Goal: Use online tool/utility: Utilize a website feature to perform a specific function

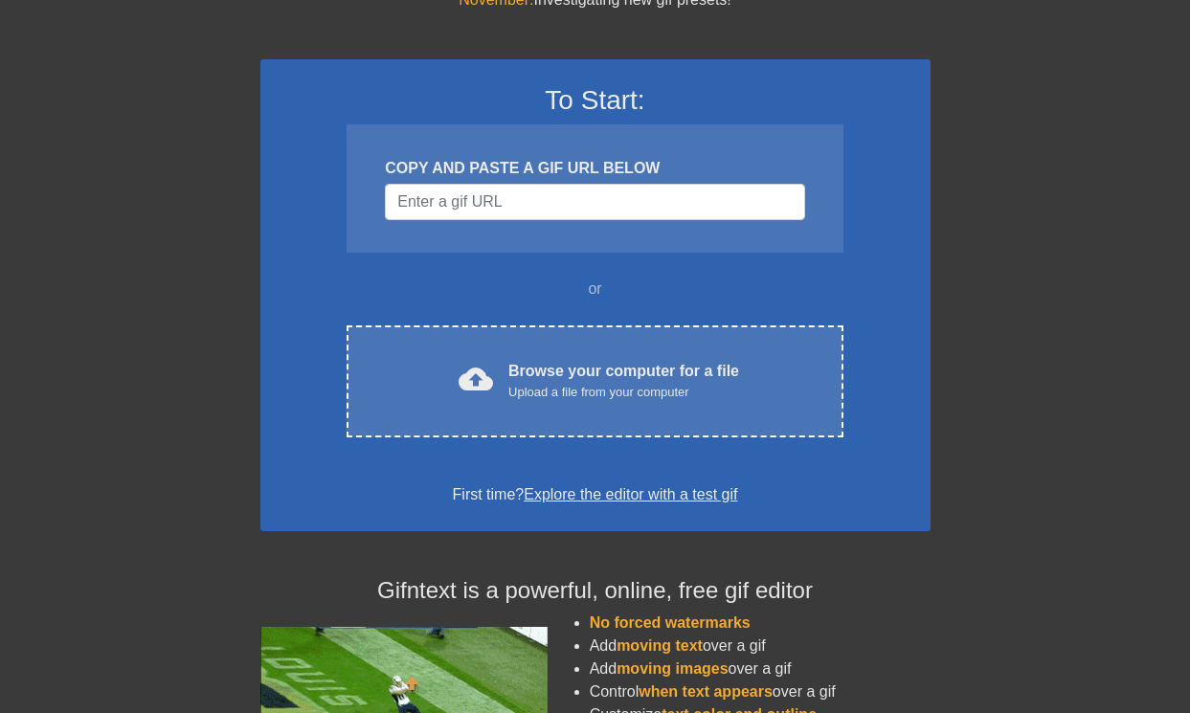
scroll to position [145, 0]
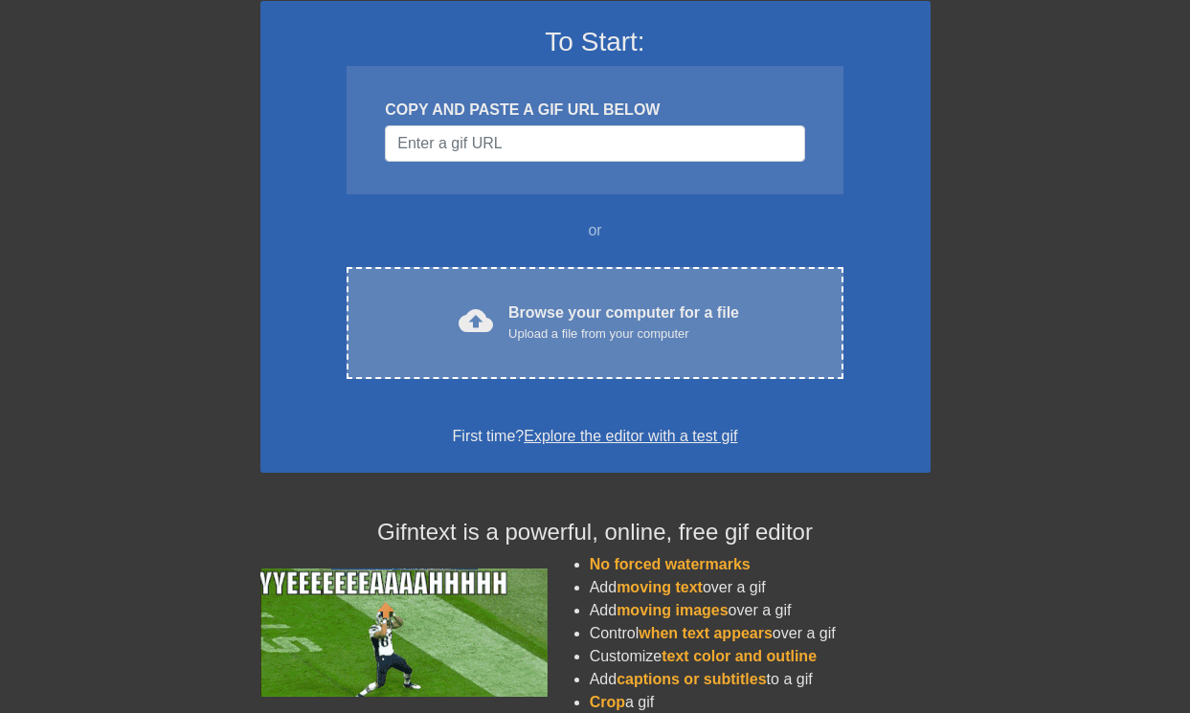
click at [578, 282] on div "cloud_upload Browse your computer for a file Upload a file from your computer C…" at bounding box center [594, 323] width 496 height 112
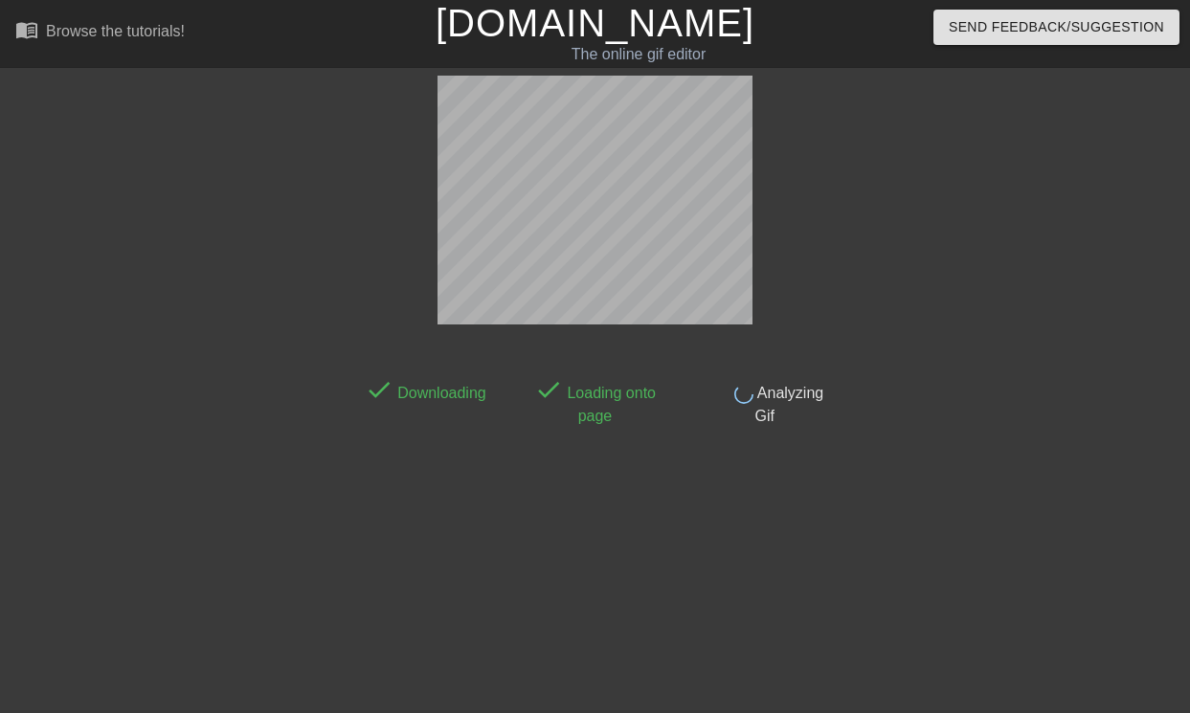
scroll to position [47, 0]
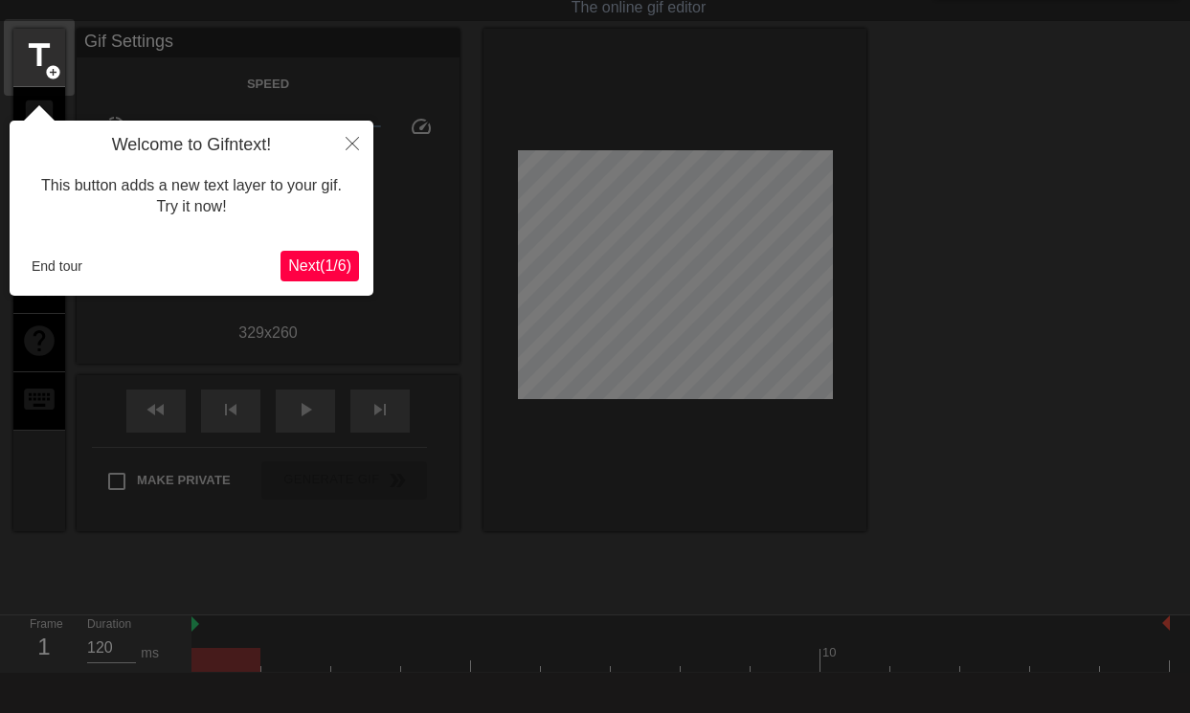
click at [336, 256] on button "Next ( 1 / 6 )" at bounding box center [319, 266] width 78 height 31
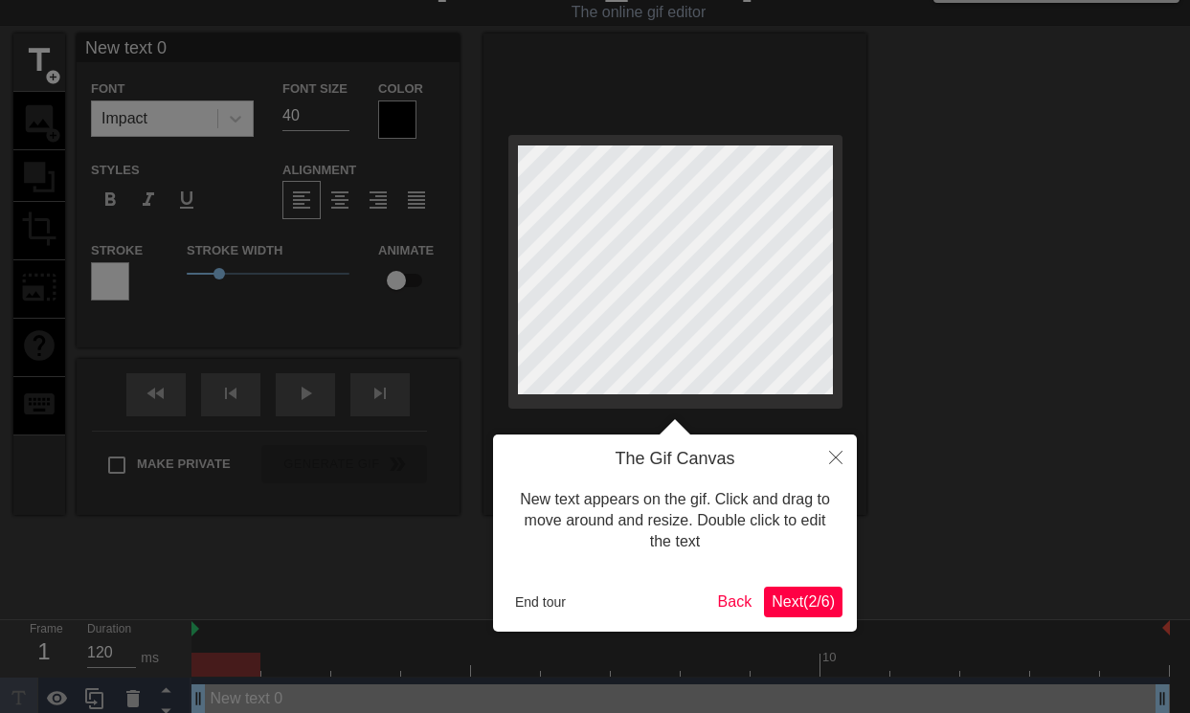
scroll to position [0, 0]
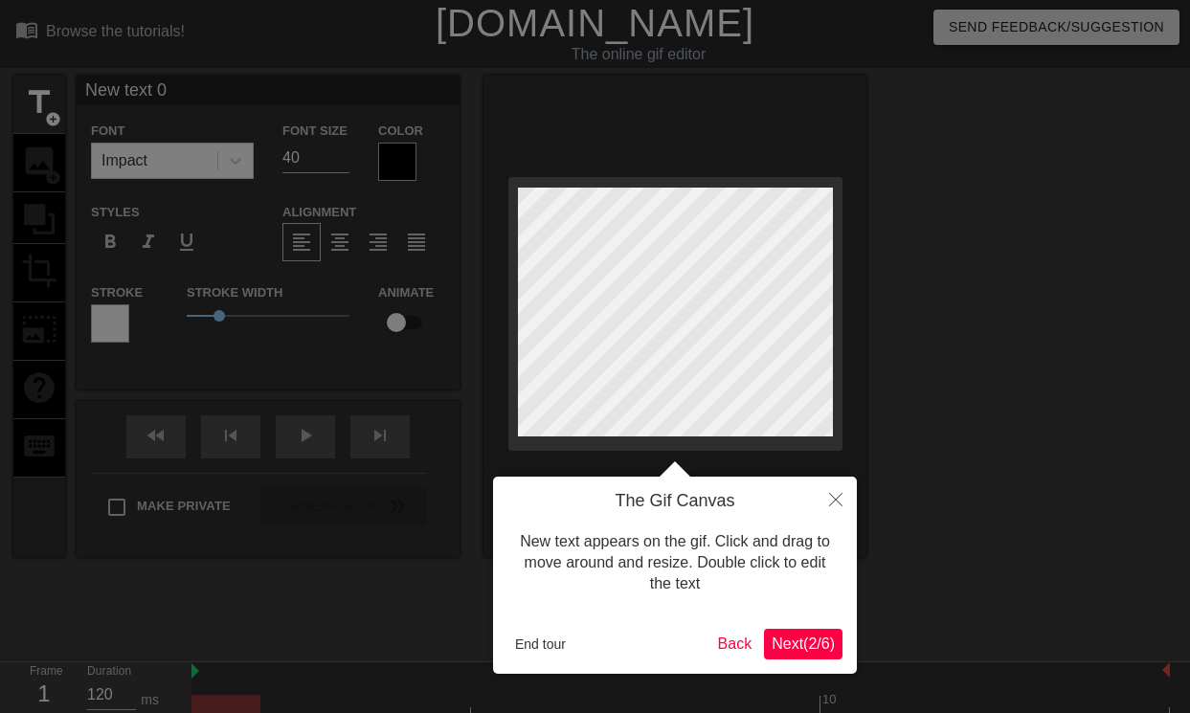
click at [825, 640] on span "Next ( 2 / 6 )" at bounding box center [802, 644] width 63 height 16
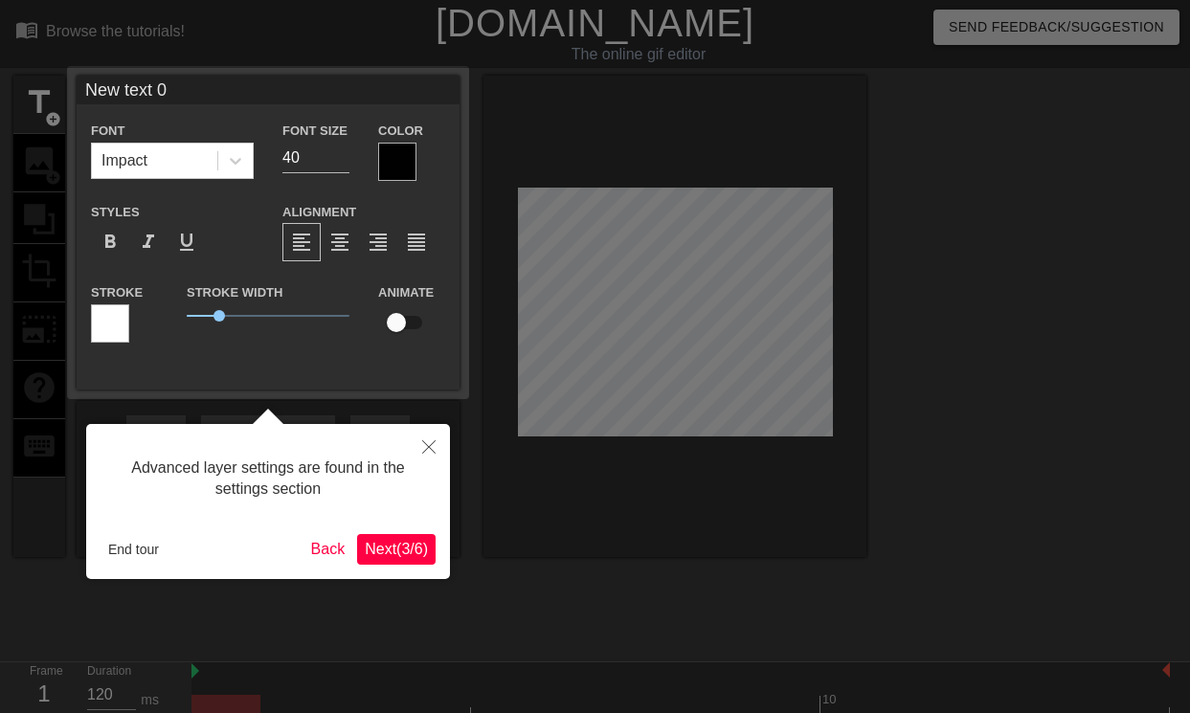
scroll to position [47, 0]
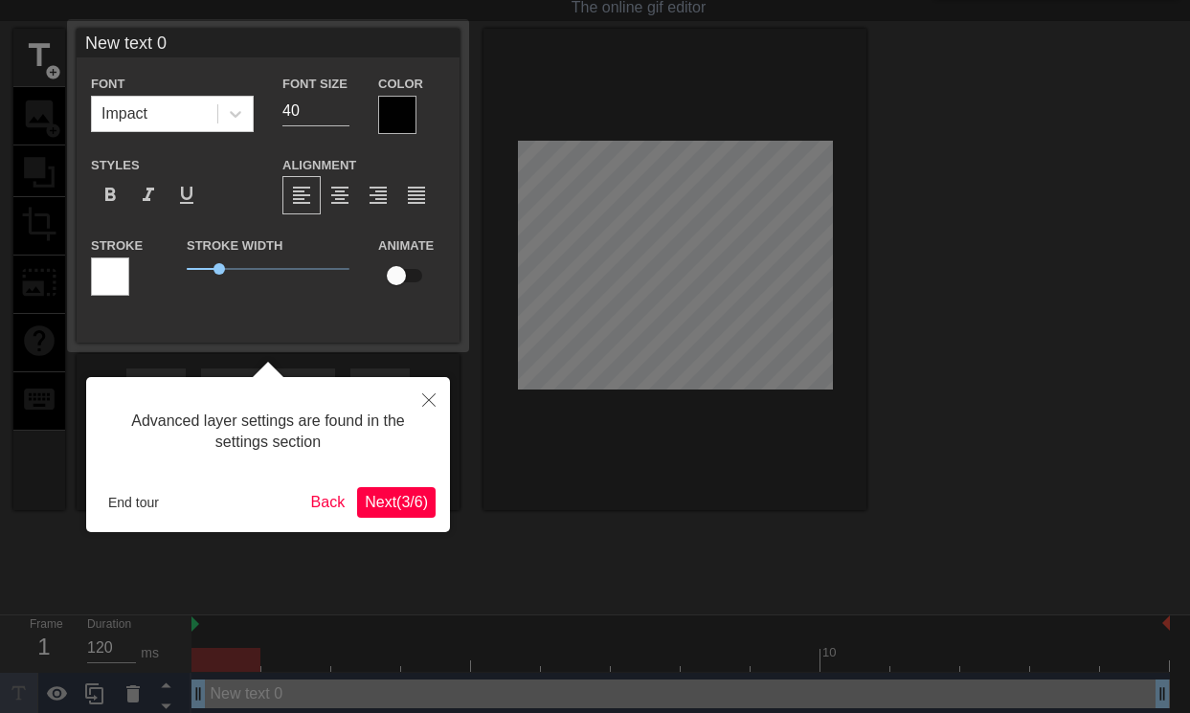
click at [406, 494] on span "Next ( 3 / 6 )" at bounding box center [396, 502] width 63 height 16
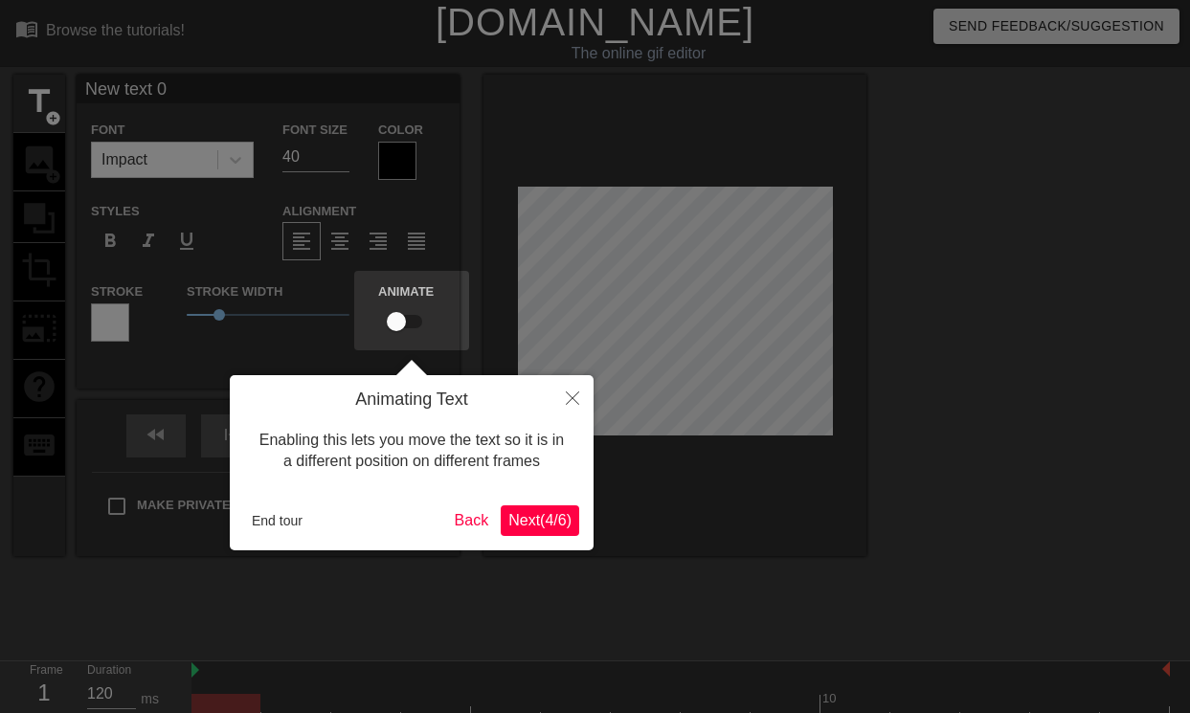
scroll to position [0, 0]
click at [546, 529] on span "Next ( 4 / 6 )" at bounding box center [539, 521] width 63 height 16
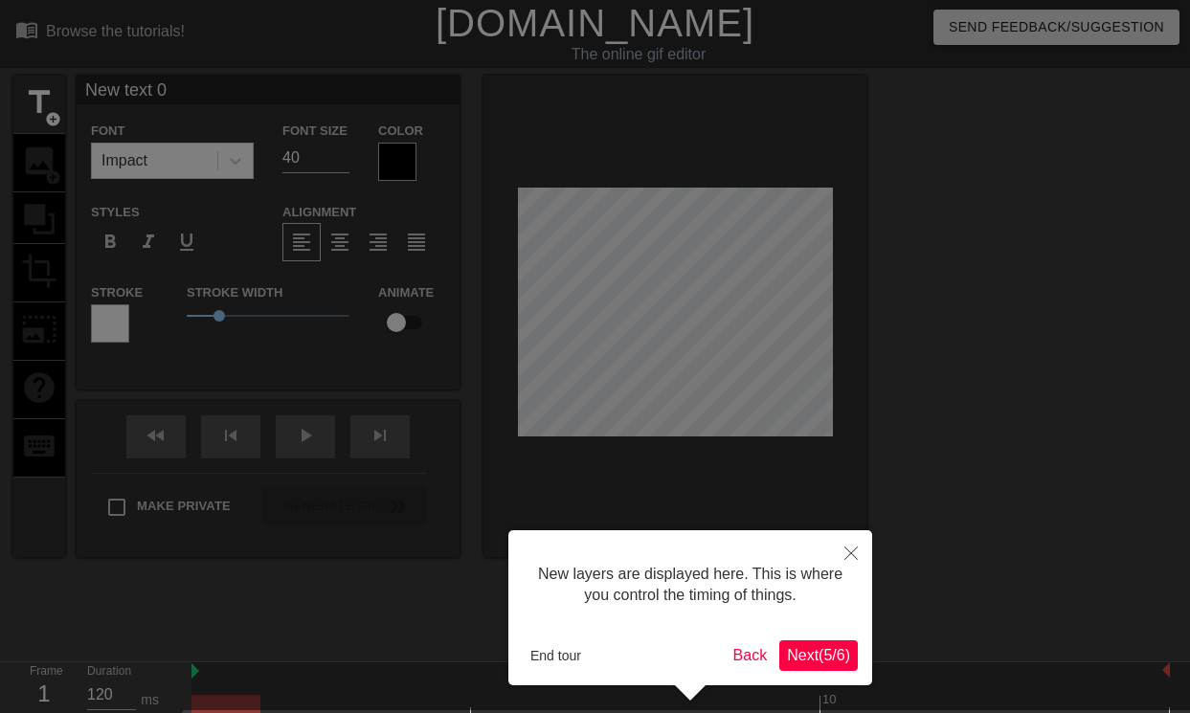
scroll to position [67, 0]
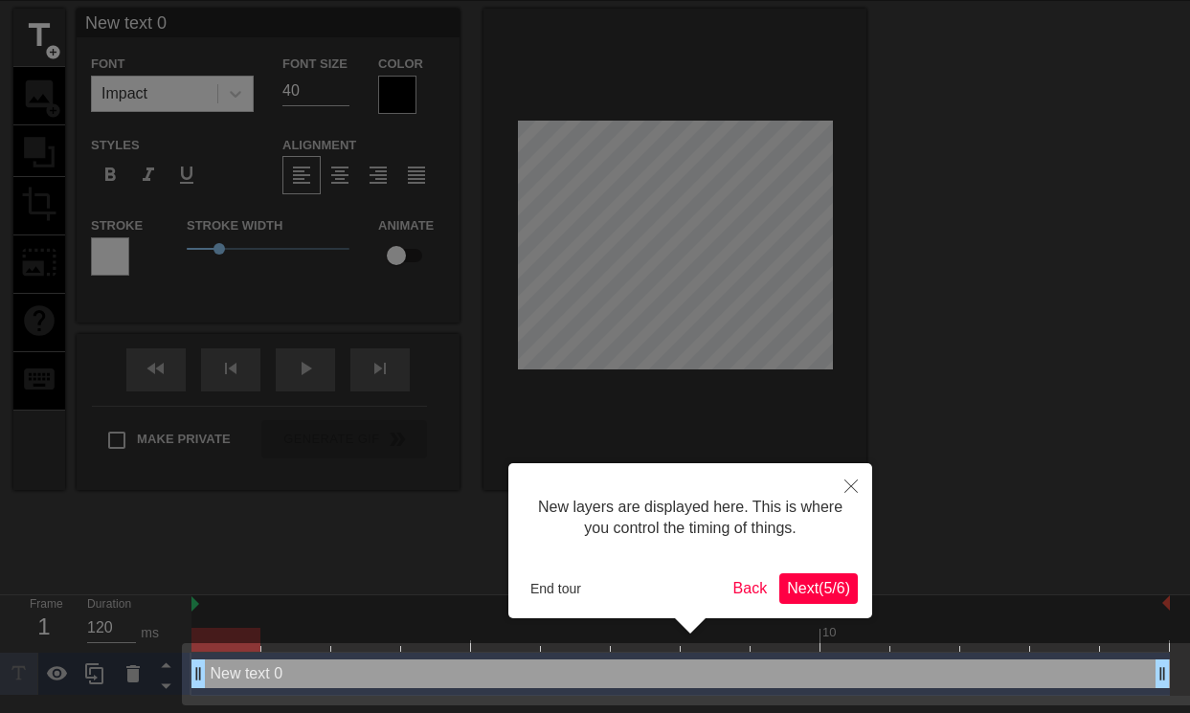
click at [814, 590] on span "Next ( 5 / 6 )" at bounding box center [818, 588] width 63 height 16
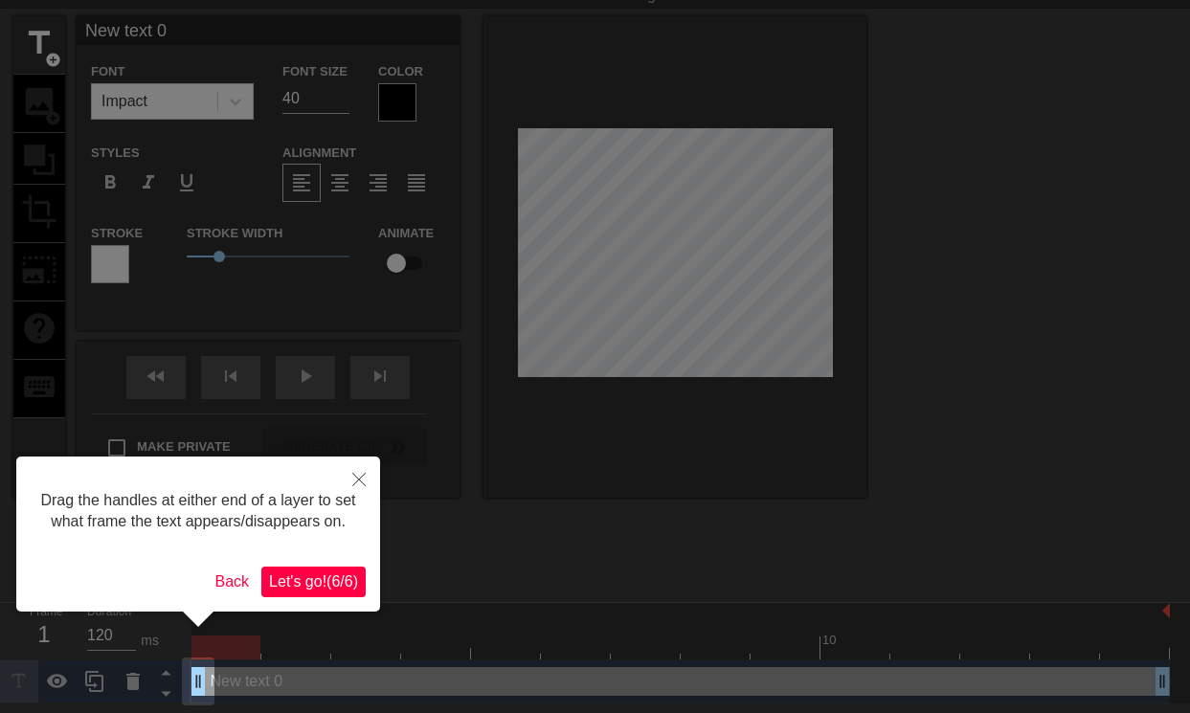
scroll to position [0, 0]
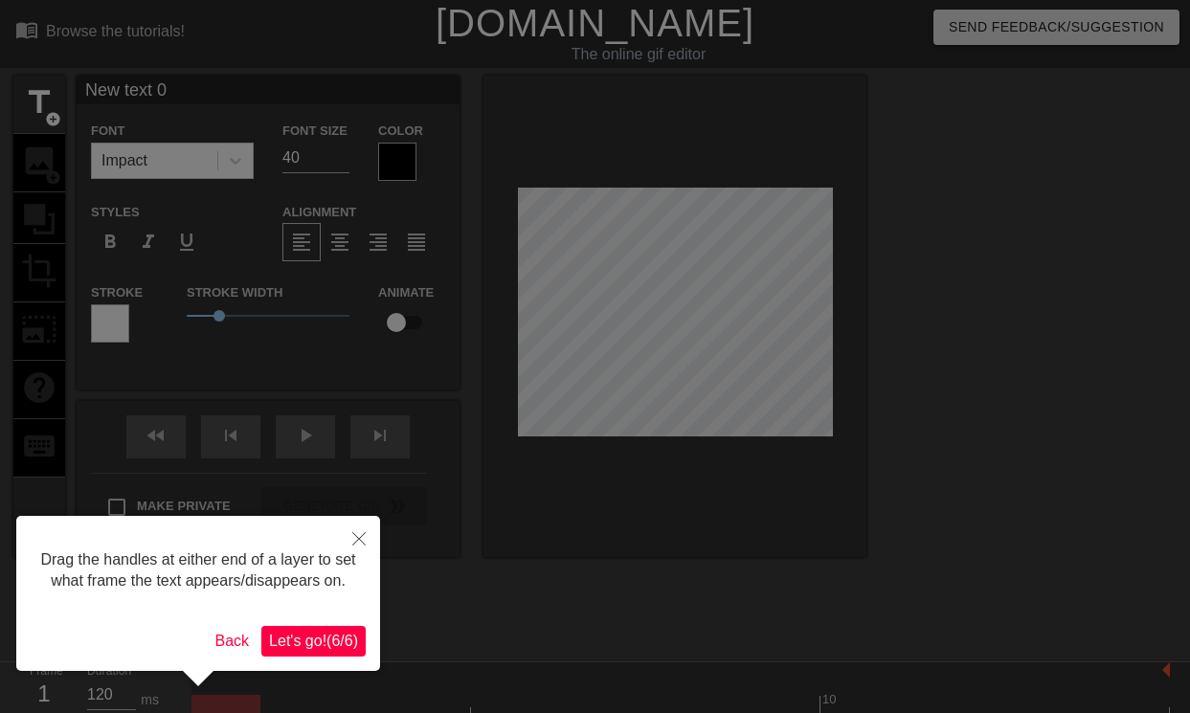
click at [320, 649] on span "Let's go! ( 6 / 6 )" at bounding box center [313, 641] width 89 height 16
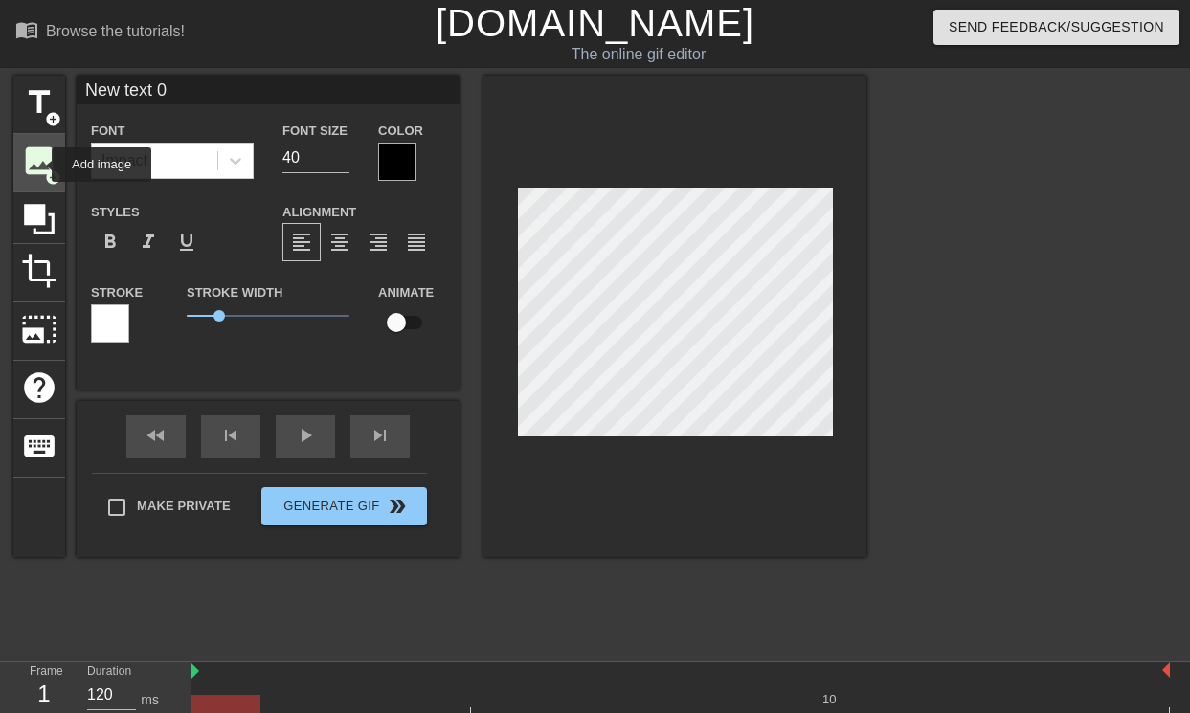
click at [39, 165] on span "image" at bounding box center [39, 161] width 36 height 36
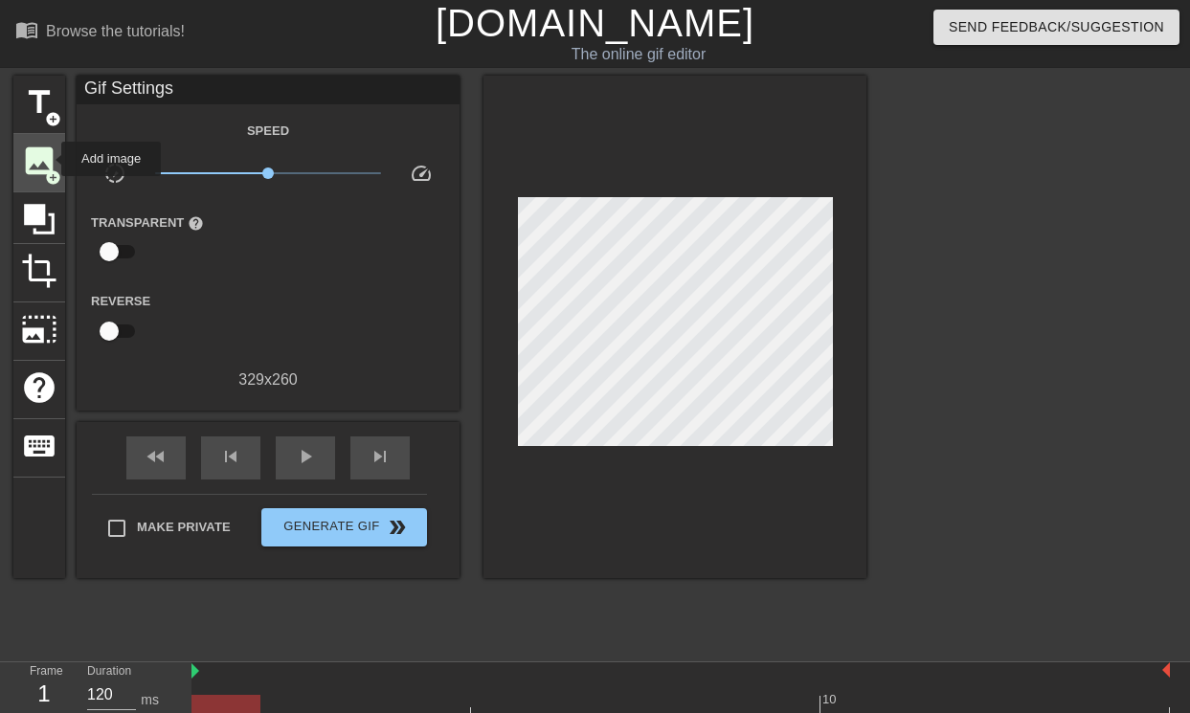
click at [49, 159] on span "image" at bounding box center [39, 161] width 36 height 36
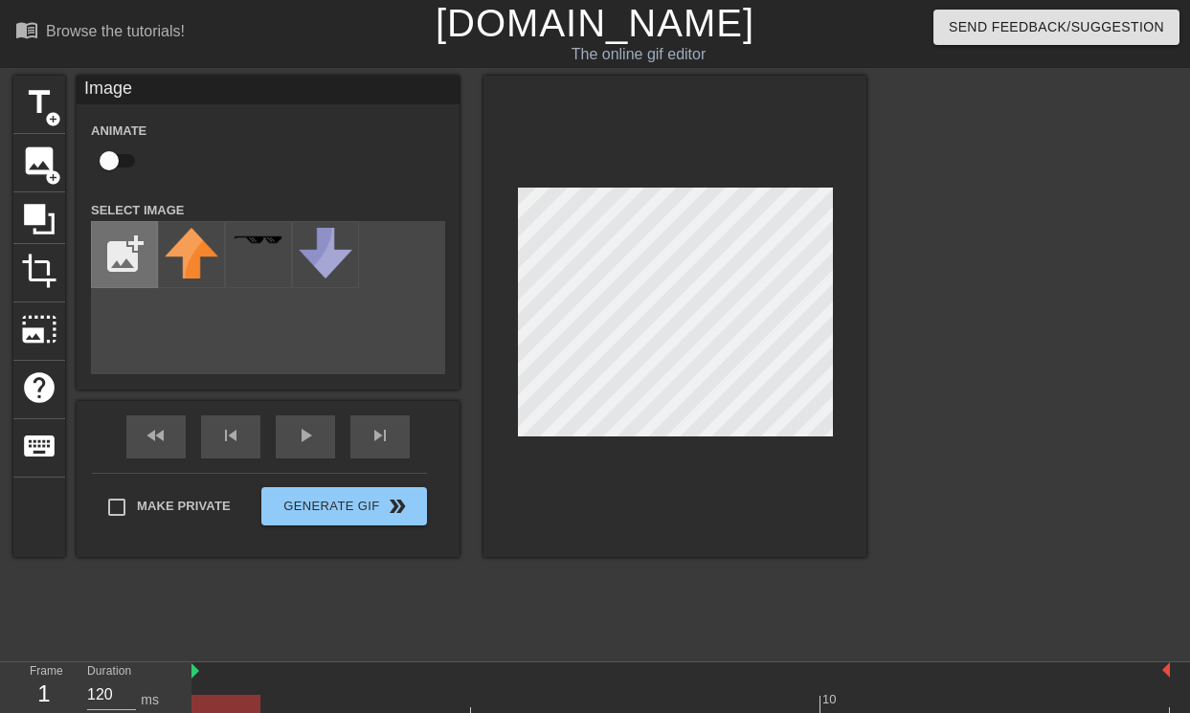
click at [98, 260] on input "file" at bounding box center [124, 254] width 65 height 65
type input "C:\fakepath\531395db67306cc7fa74b562d95480ec46c21450c2362597c1b025d26e536301793…"
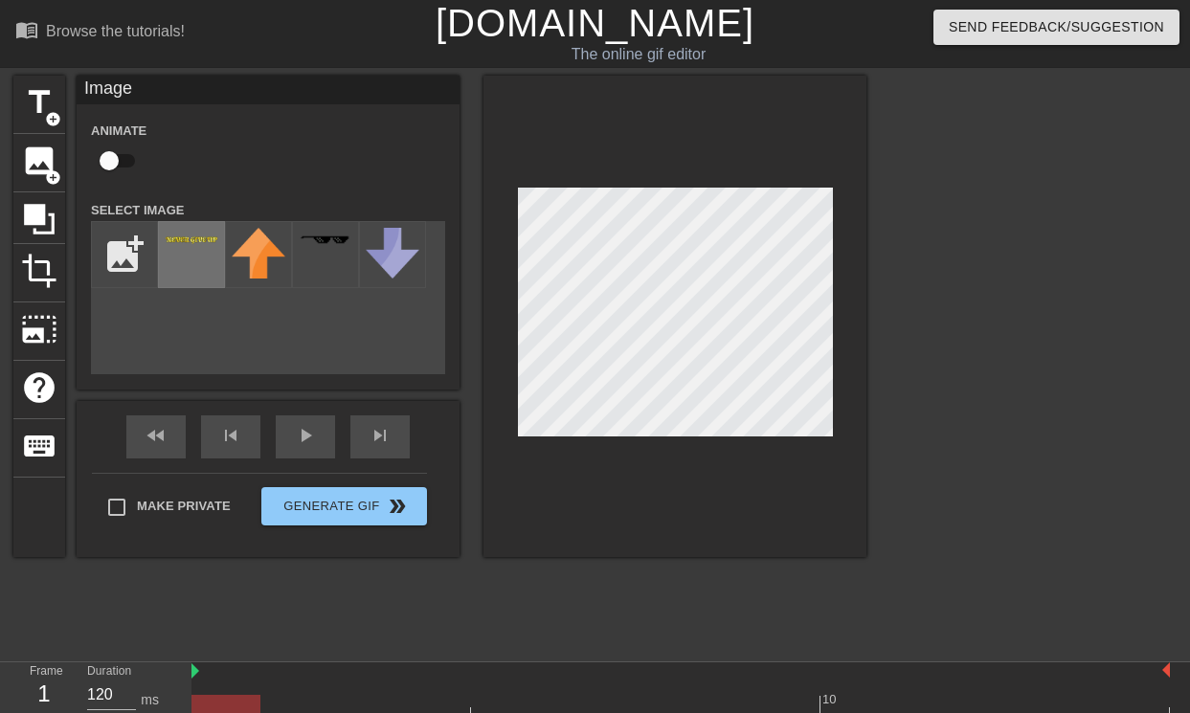
click at [205, 257] on div at bounding box center [191, 254] width 67 height 67
click at [840, 434] on div at bounding box center [674, 316] width 383 height 481
click at [881, 488] on div "title add_circle image add_circle crop photo_size_select_large help keyboard Im…" at bounding box center [595, 363] width 1190 height 574
click at [43, 238] on div at bounding box center [39, 218] width 52 height 52
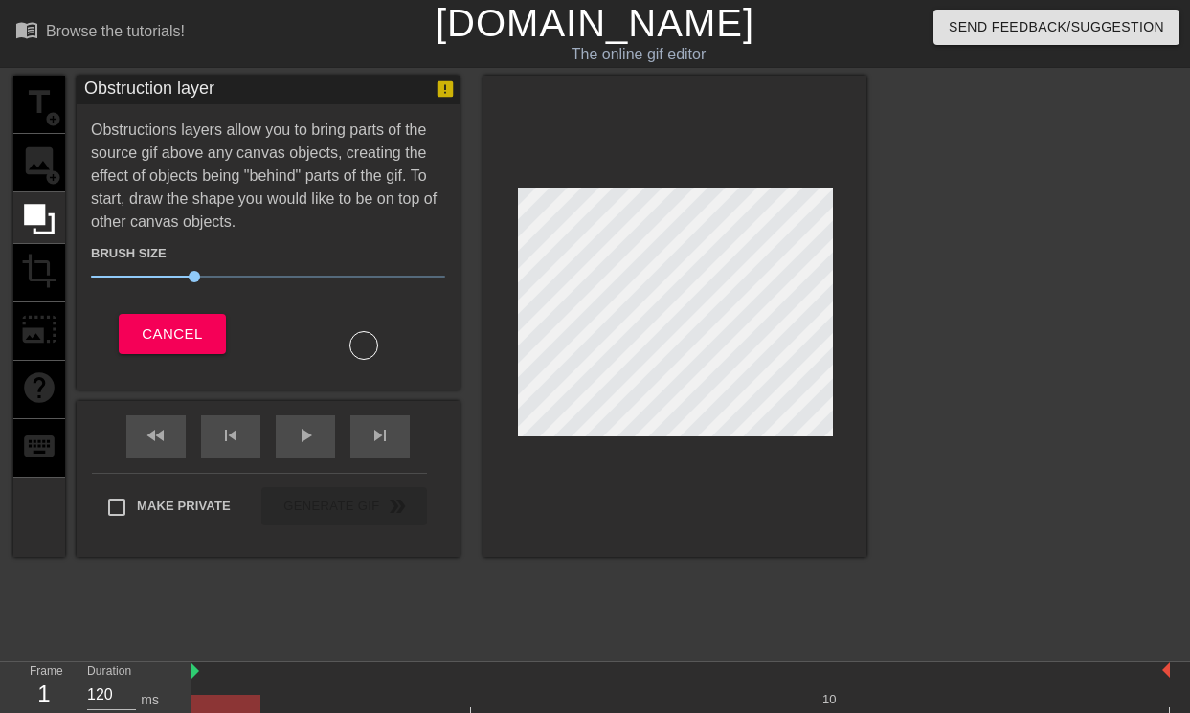
click at [26, 180] on div "title add_circle image add_circle crop photo_size_select_large help keyboard" at bounding box center [39, 316] width 52 height 481
click at [176, 350] on button "Cancel" at bounding box center [172, 334] width 106 height 40
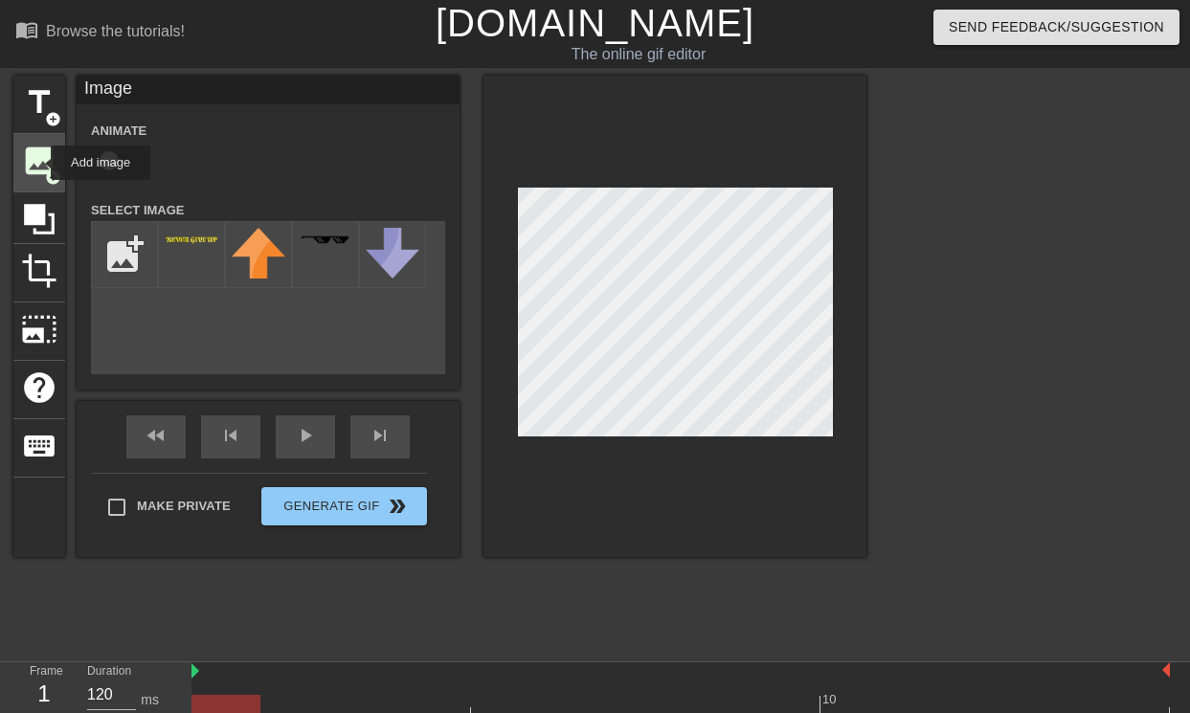
click at [38, 163] on span "image" at bounding box center [39, 161] width 36 height 36
click at [976, 368] on div at bounding box center [1032, 363] width 287 height 574
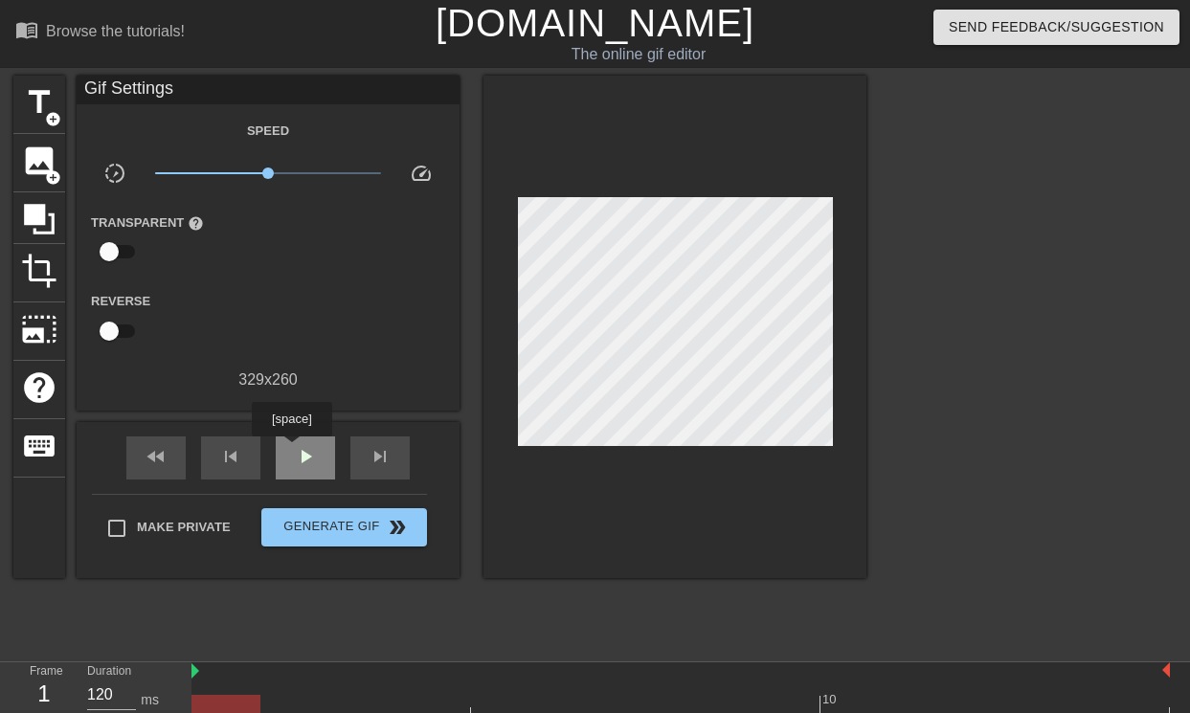
click at [294, 450] on span "play_arrow" at bounding box center [305, 456] width 23 height 23
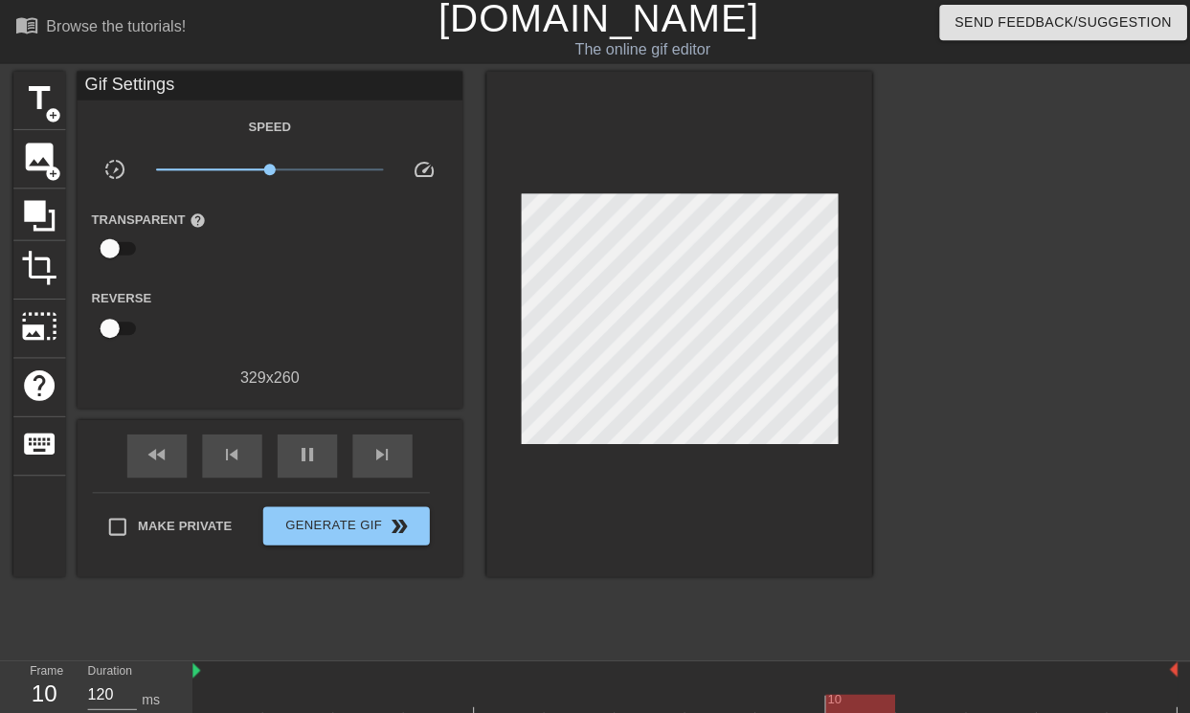
scroll to position [3, 0]
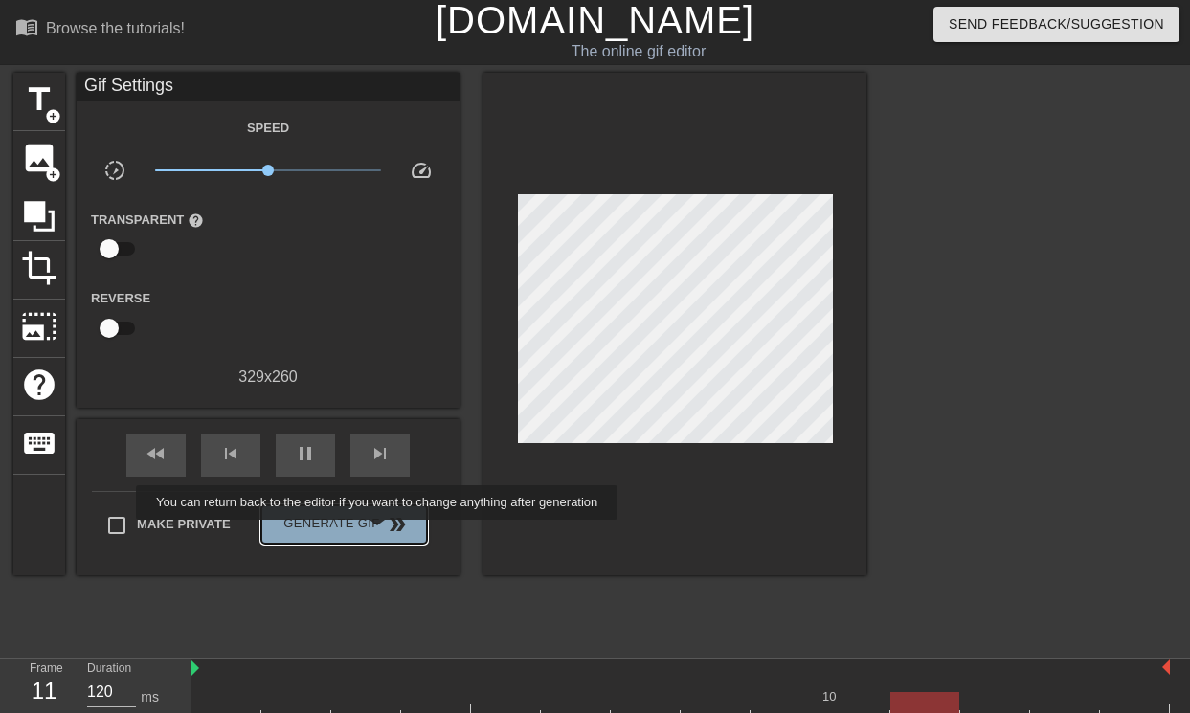
click at [390, 533] on span "double_arrow" at bounding box center [397, 524] width 23 height 23
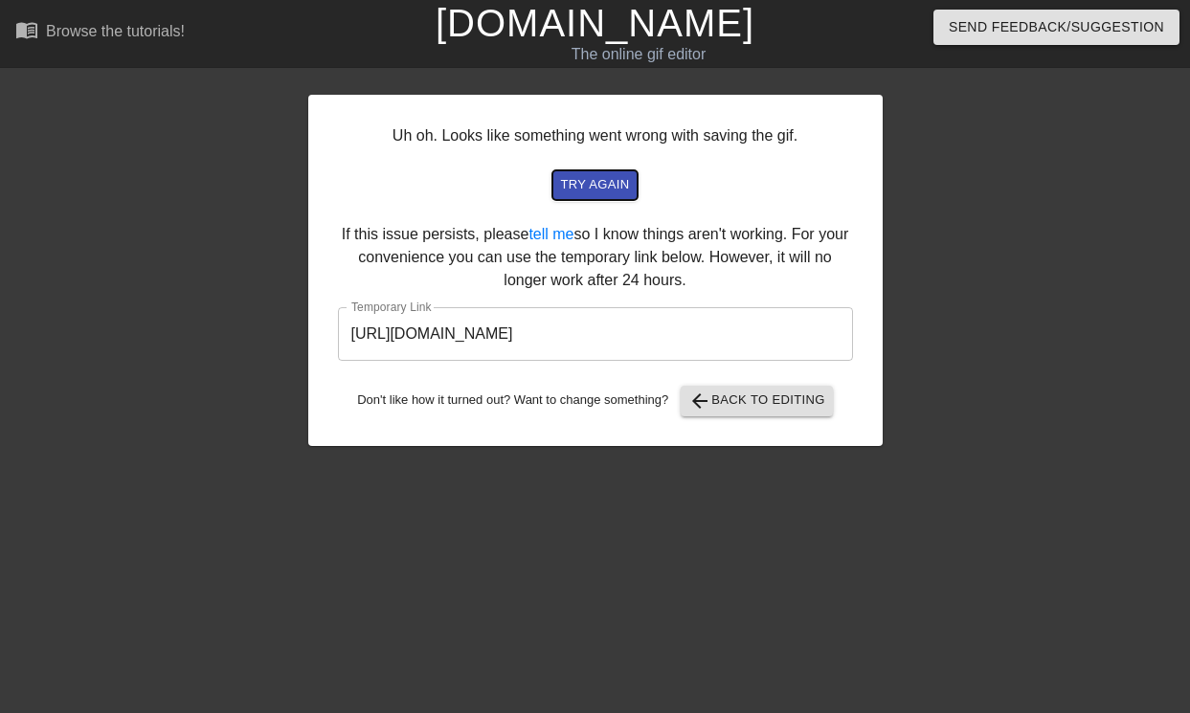
click at [599, 184] on span "try again" at bounding box center [594, 185] width 69 height 22
click at [828, 335] on input "[URL][DOMAIN_NAME]" at bounding box center [595, 334] width 515 height 54
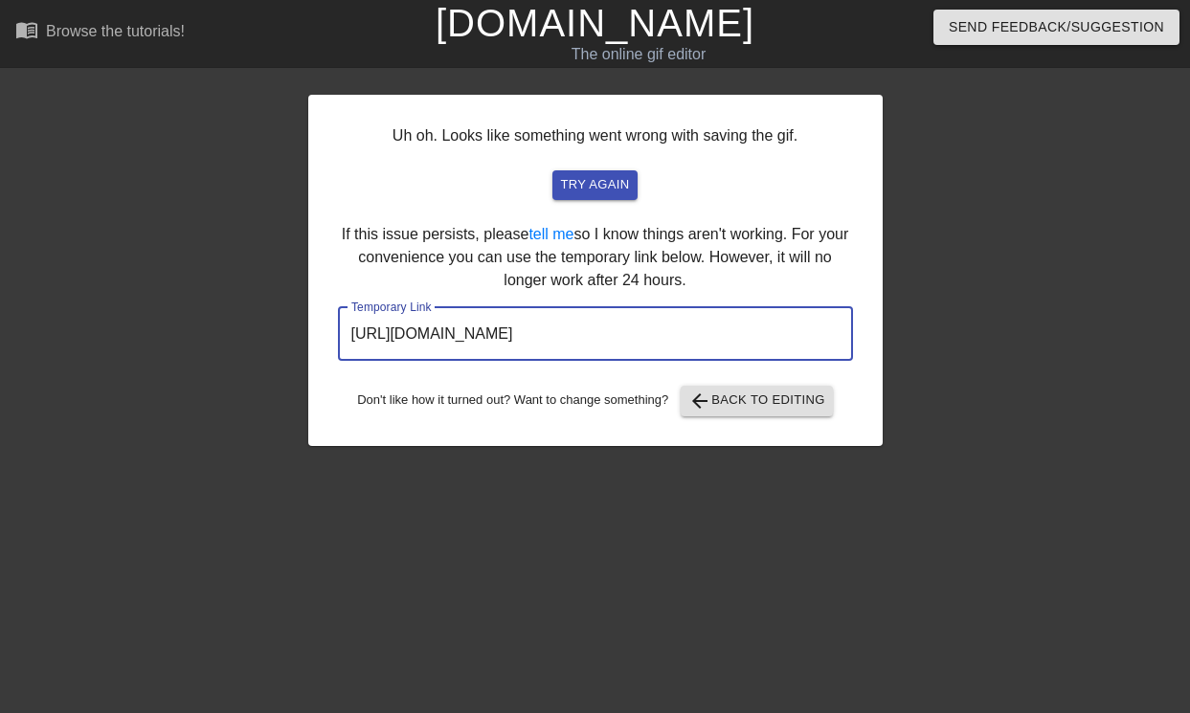
click at [828, 335] on input "[URL][DOMAIN_NAME]" at bounding box center [595, 334] width 515 height 54
